Goal: Communication & Community: Answer question/provide support

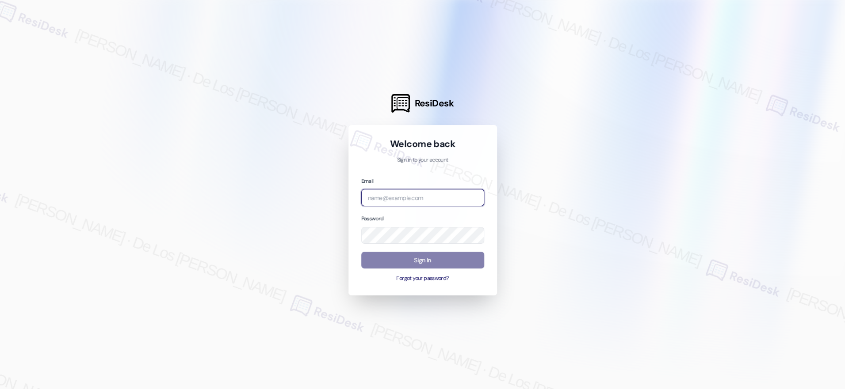
click at [466, 198] on body "ResiDesk Welcome back Sign in to your account Email Password Sign In Forgot you…" at bounding box center [422, 194] width 845 height 389
drag, startPoint x: 748, startPoint y: 99, endPoint x: 718, endPoint y: 109, distance: 31.3
click at [748, 99] on div at bounding box center [422, 194] width 845 height 389
click at [427, 196] on input "email" at bounding box center [422, 197] width 123 height 17
paste input "automated-surveys-[DATE]_properties-resen.six@[DATE]_[DOMAIN_NAME]"
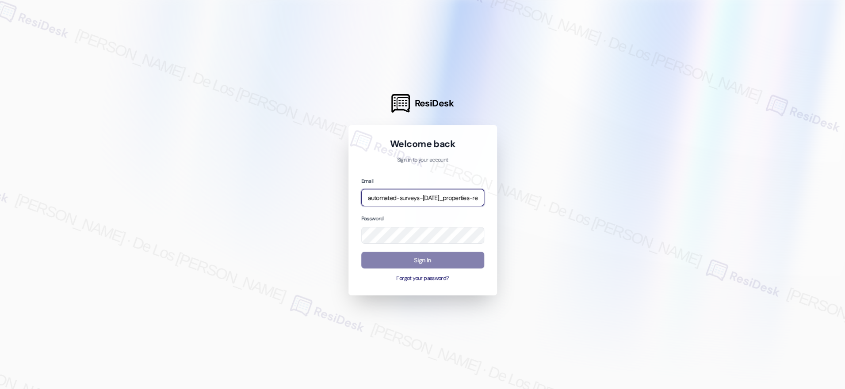
scroll to position [0, 109]
type input "automated-surveys-[DATE]_properties-resen.six@[DATE]_[DOMAIN_NAME]"
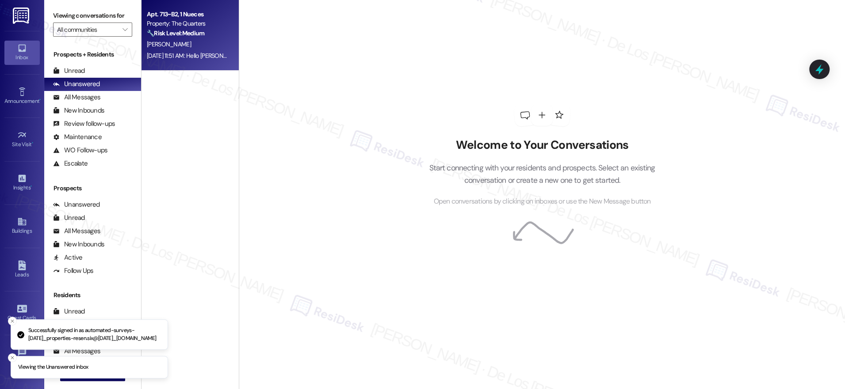
click at [164, 51] on div "[DATE] 11:51 AM: Hello [PERSON_NAME]! I understand that your roommate sent a pi…" at bounding box center [188, 55] width 84 height 11
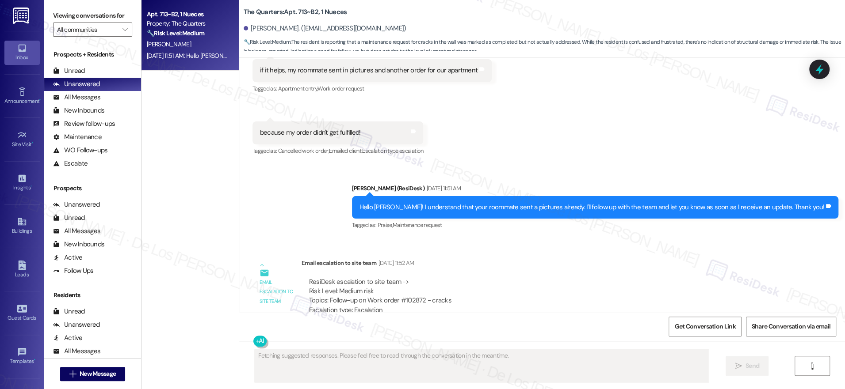
scroll to position [740, 0]
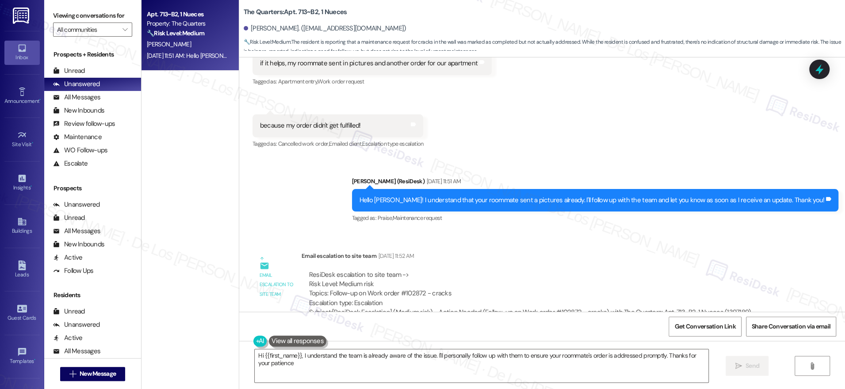
type textarea "Hi {{first_name}}, I understand the team is already aware of the issue. I'll pe…"
